Goal: Information Seeking & Learning: Learn about a topic

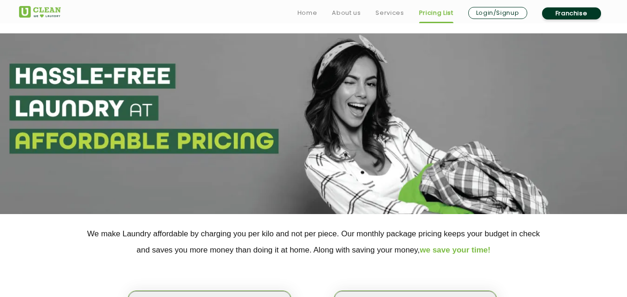
scroll to position [207, 0]
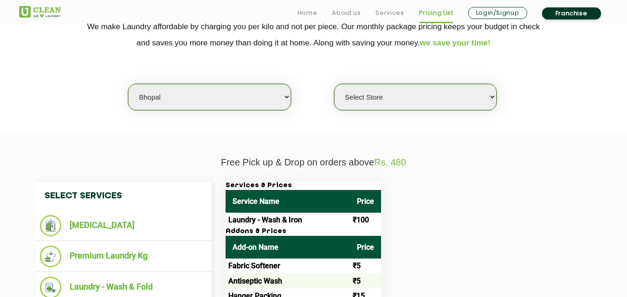
click at [146, 103] on select "Select city [GEOGRAPHIC_DATA] [GEOGRAPHIC_DATA] [GEOGRAPHIC_DATA] [GEOGRAPHIC_D…" at bounding box center [209, 97] width 162 height 26
select select "41"
click at [128, 84] on select "Select city [GEOGRAPHIC_DATA] [GEOGRAPHIC_DATA] [GEOGRAPHIC_DATA] [GEOGRAPHIC_D…" at bounding box center [209, 97] width 162 height 26
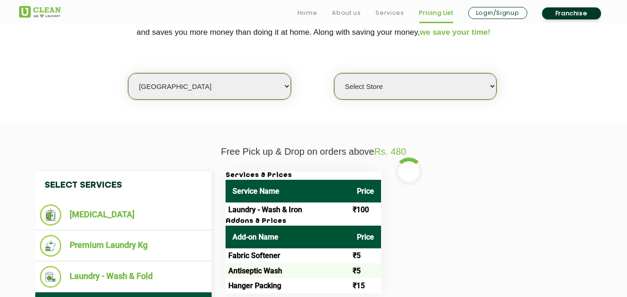
scroll to position [232, 0]
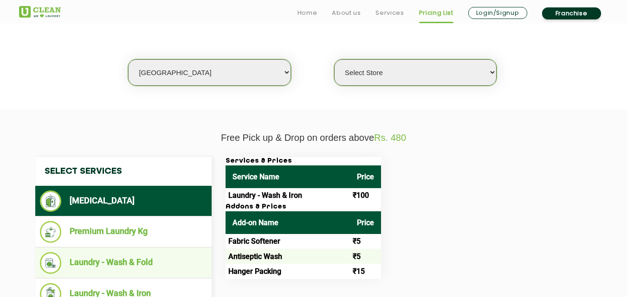
click at [117, 258] on li "Laundry - Wash & Fold" at bounding box center [123, 263] width 167 height 22
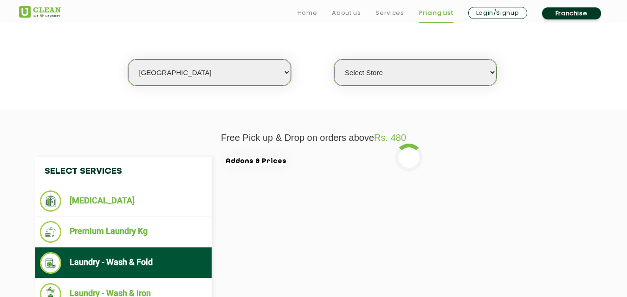
select select "0"
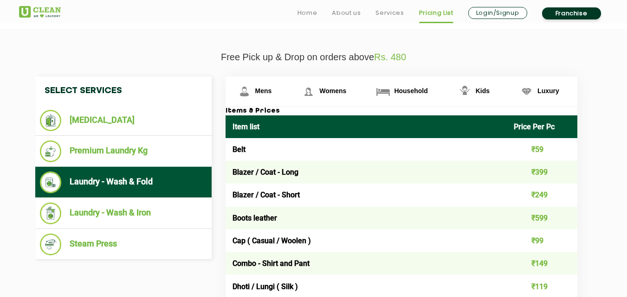
scroll to position [331, 0]
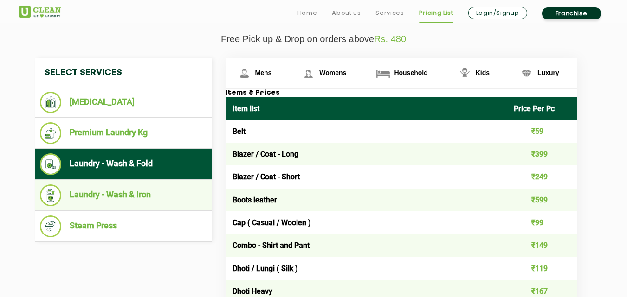
click at [128, 196] on li "Laundry - Wash & Iron" at bounding box center [123, 196] width 167 height 22
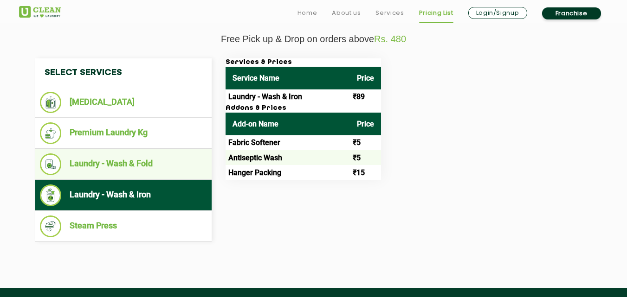
click at [125, 170] on li "Laundry - Wash & Fold" at bounding box center [123, 165] width 167 height 22
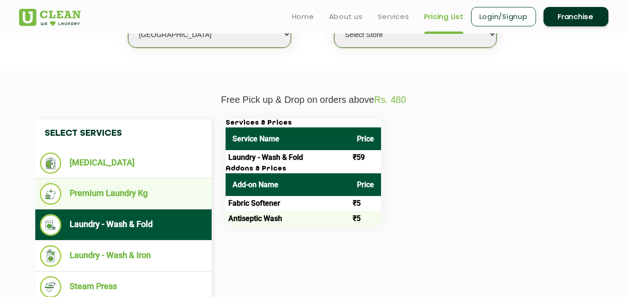
scroll to position [269, 0]
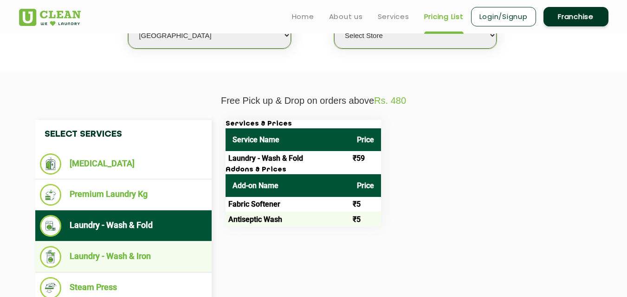
click at [135, 257] on li "Laundry - Wash & Iron" at bounding box center [123, 257] width 167 height 22
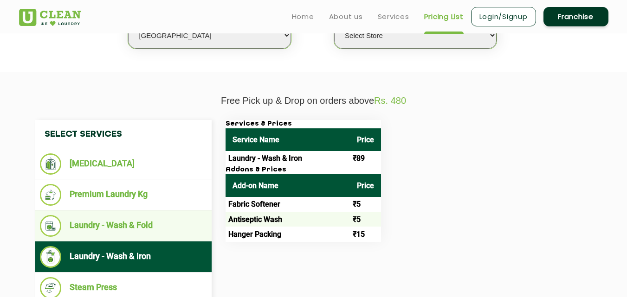
click at [109, 228] on li "Laundry - Wash & Fold" at bounding box center [123, 226] width 167 height 22
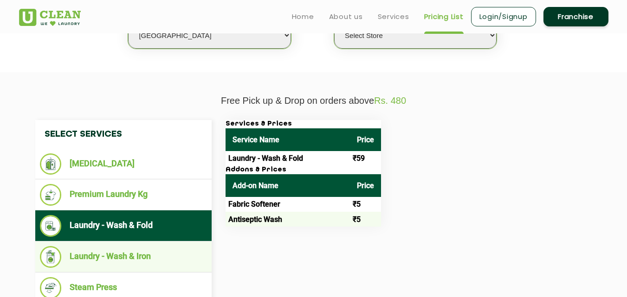
click at [150, 254] on li "Laundry - Wash & Iron" at bounding box center [123, 257] width 167 height 22
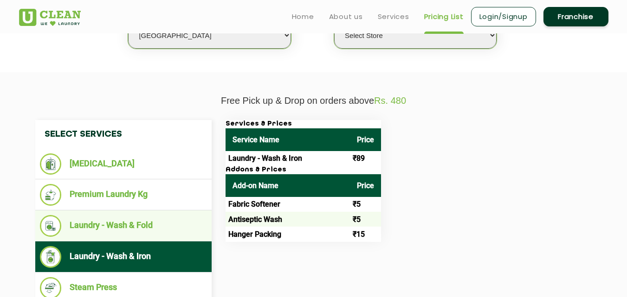
click at [123, 231] on li "Laundry - Wash & Fold" at bounding box center [123, 226] width 167 height 22
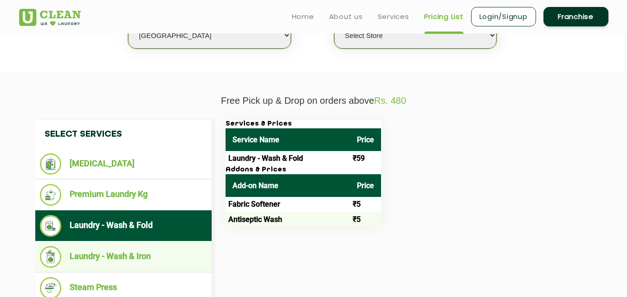
click at [140, 252] on li "Laundry - Wash & Iron" at bounding box center [123, 257] width 167 height 22
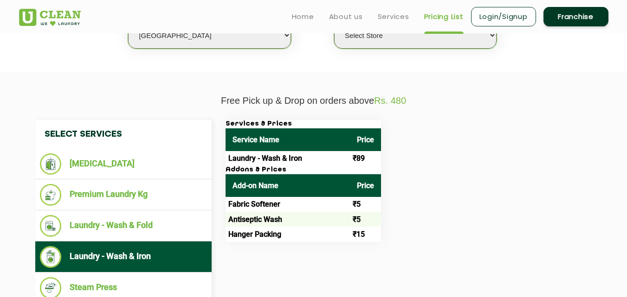
drag, startPoint x: 458, startPoint y: 202, endPoint x: 414, endPoint y: 220, distance: 47.6
click at [414, 220] on div "Services & Prices Service Name Price Laundry - Wash & Iron ₹89 Addons & Prices …" at bounding box center [409, 181] width 380 height 122
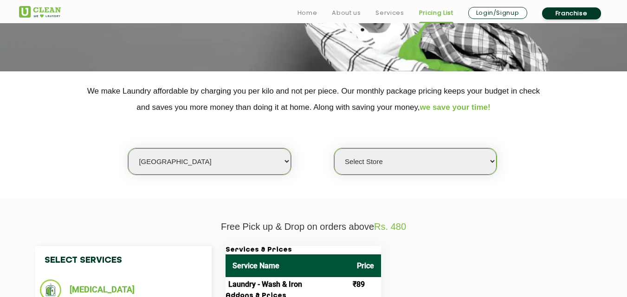
scroll to position [148, 0]
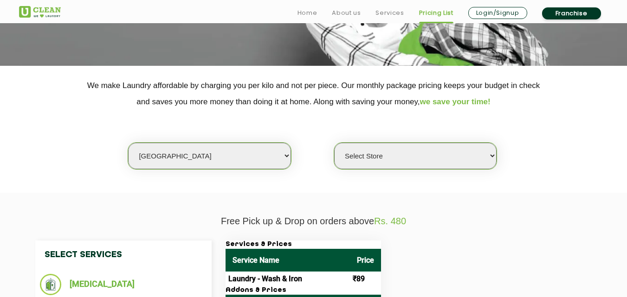
click at [198, 154] on select "Select city [GEOGRAPHIC_DATA] [GEOGRAPHIC_DATA] [GEOGRAPHIC_DATA] [GEOGRAPHIC_D…" at bounding box center [209, 156] width 162 height 26
select select "23"
click at [128, 143] on select "Select city [GEOGRAPHIC_DATA] [GEOGRAPHIC_DATA] [GEOGRAPHIC_DATA] [GEOGRAPHIC_D…" at bounding box center [209, 156] width 162 height 26
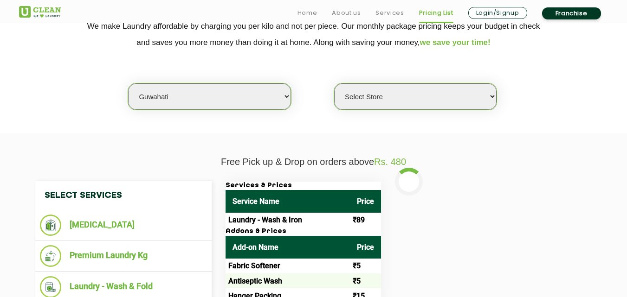
scroll to position [226, 0]
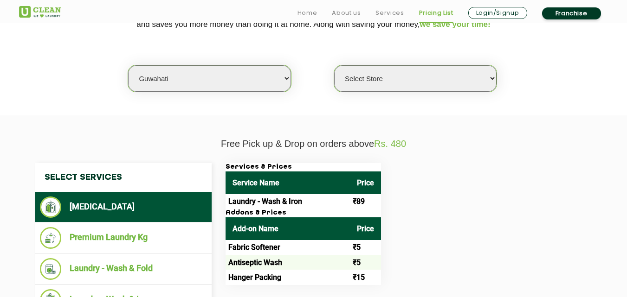
select select "0"
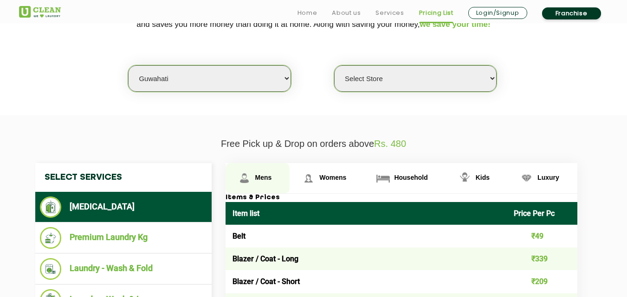
click at [255, 183] on link "Mens" at bounding box center [257, 178] width 64 height 30
click at [266, 180] on span "Mens" at bounding box center [263, 177] width 17 height 7
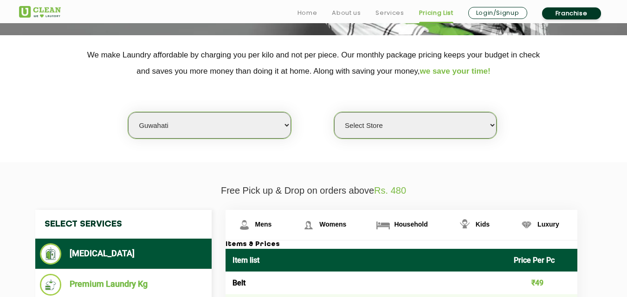
scroll to position [210, 0]
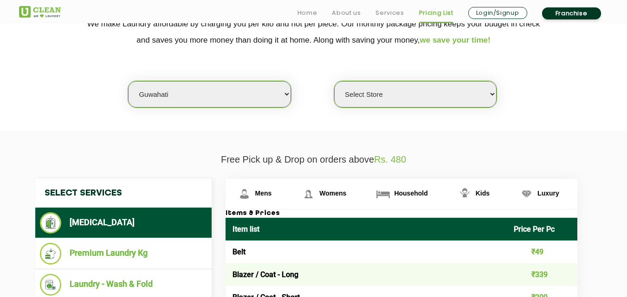
click at [191, 98] on select "Select city [GEOGRAPHIC_DATA] [GEOGRAPHIC_DATA] [GEOGRAPHIC_DATA] [GEOGRAPHIC_D…" at bounding box center [209, 94] width 162 height 26
select select "148"
click at [128, 81] on select "Select city [GEOGRAPHIC_DATA] [GEOGRAPHIC_DATA] [GEOGRAPHIC_DATA] [GEOGRAPHIC_D…" at bounding box center [209, 94] width 162 height 26
select select "0"
click at [217, 97] on select "Select city [GEOGRAPHIC_DATA] [GEOGRAPHIC_DATA] [GEOGRAPHIC_DATA] [GEOGRAPHIC_D…" at bounding box center [209, 94] width 162 height 26
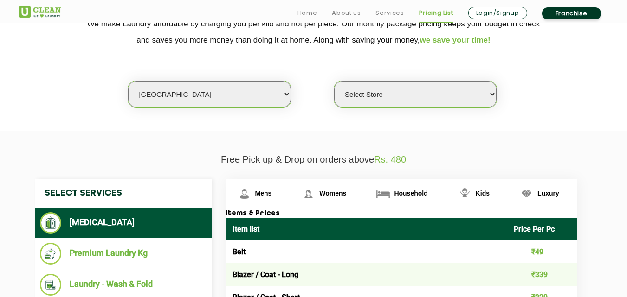
select select "36"
click at [217, 97] on select "Select city [GEOGRAPHIC_DATA] [GEOGRAPHIC_DATA] [GEOGRAPHIC_DATA] [GEOGRAPHIC_D…" at bounding box center [209, 94] width 162 height 26
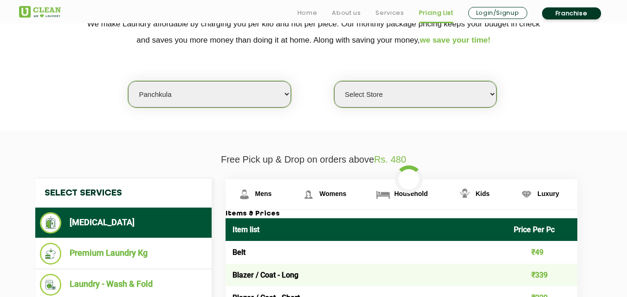
select select "0"
click at [217, 97] on select "Select city [GEOGRAPHIC_DATA] [GEOGRAPHIC_DATA] [GEOGRAPHIC_DATA] [GEOGRAPHIC_D…" at bounding box center [209, 94] width 162 height 26
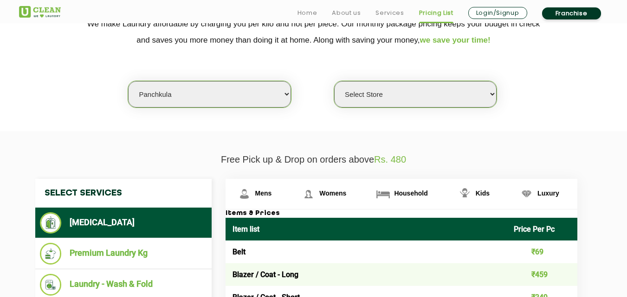
select select "4"
click at [128, 81] on select "Select city [GEOGRAPHIC_DATA] [GEOGRAPHIC_DATA] [GEOGRAPHIC_DATA] [GEOGRAPHIC_D…" at bounding box center [209, 94] width 162 height 26
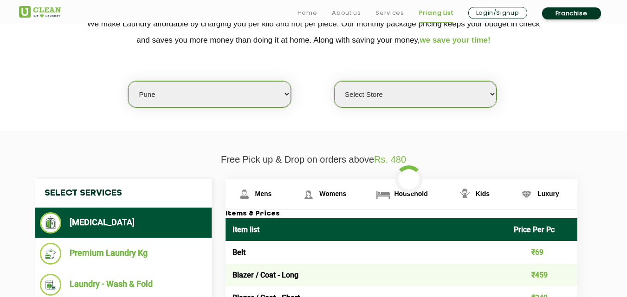
select select "0"
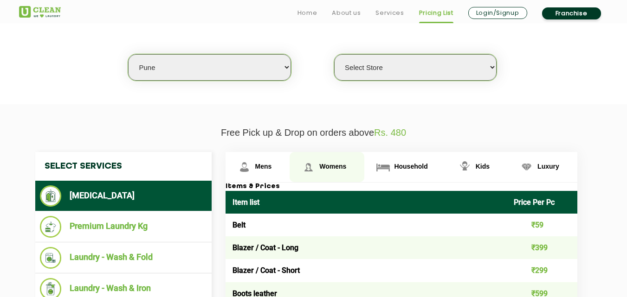
scroll to position [245, 0]
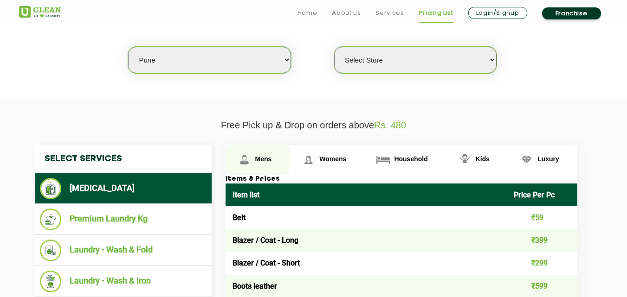
click at [273, 151] on link "Mens" at bounding box center [257, 160] width 64 height 30
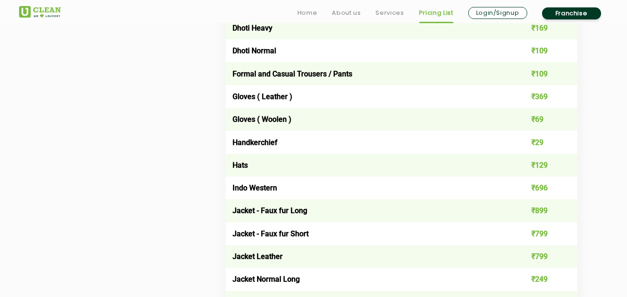
scroll to position [603, 0]
